Goal: Task Accomplishment & Management: Manage account settings

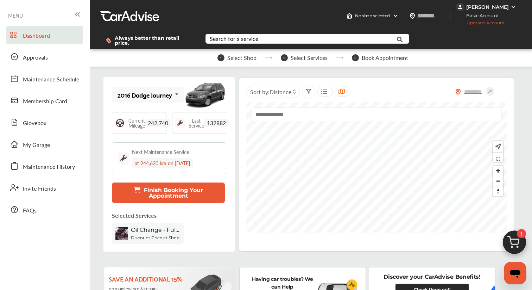
click at [465, 23] on span "Upgrade Account" at bounding box center [480, 24] width 49 height 9
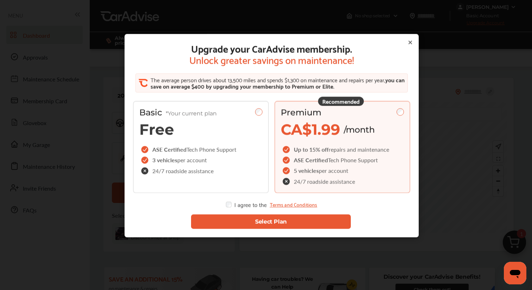
click at [457, 19] on div "Upgrade your CarAdvise membership. Unlock greater savings on maintenance! The a…" at bounding box center [272, 150] width 544 height 301
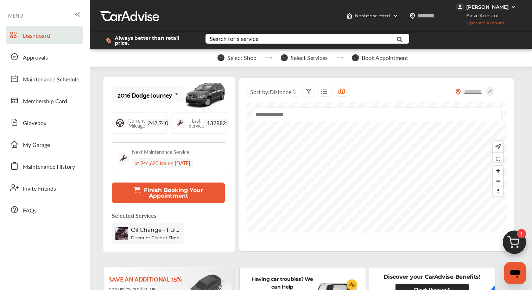
click at [459, 12] on span "Basic Account" at bounding box center [481, 15] width 48 height 7
click at [459, 11] on div "[PERSON_NAME]" at bounding box center [487, 7] width 62 height 8
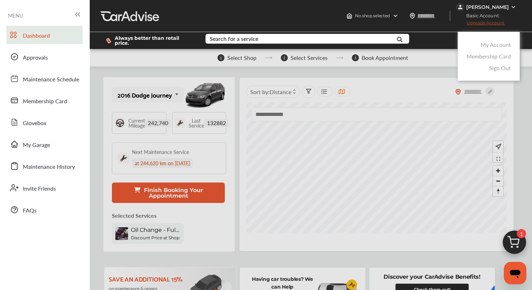
click at [486, 40] on link "My Account" at bounding box center [496, 44] width 30 height 8
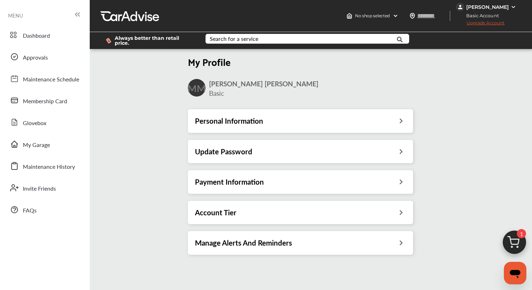
click at [259, 181] on h3 "Payment Information" at bounding box center [229, 181] width 69 height 9
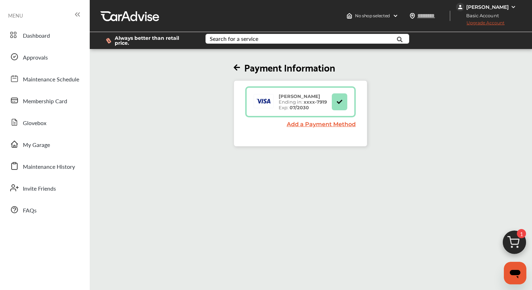
click at [463, 22] on span "Upgrade Account" at bounding box center [480, 24] width 49 height 9
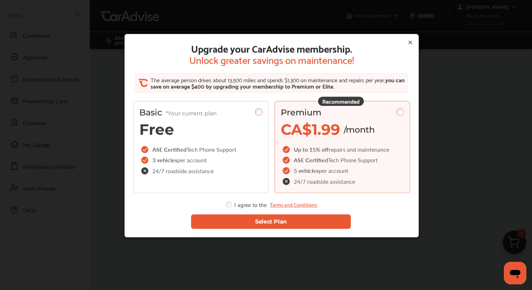
click at [251, 223] on button "Select Plan" at bounding box center [271, 221] width 160 height 14
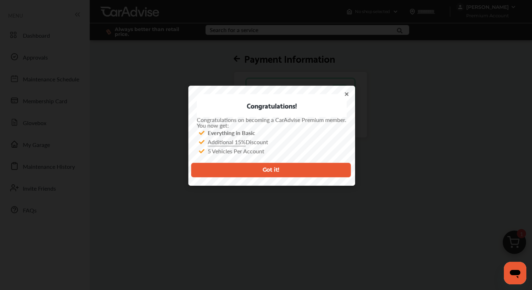
click at [283, 170] on button "Got it!" at bounding box center [271, 170] width 160 height 14
